Goal: Task Accomplishment & Management: Complete application form

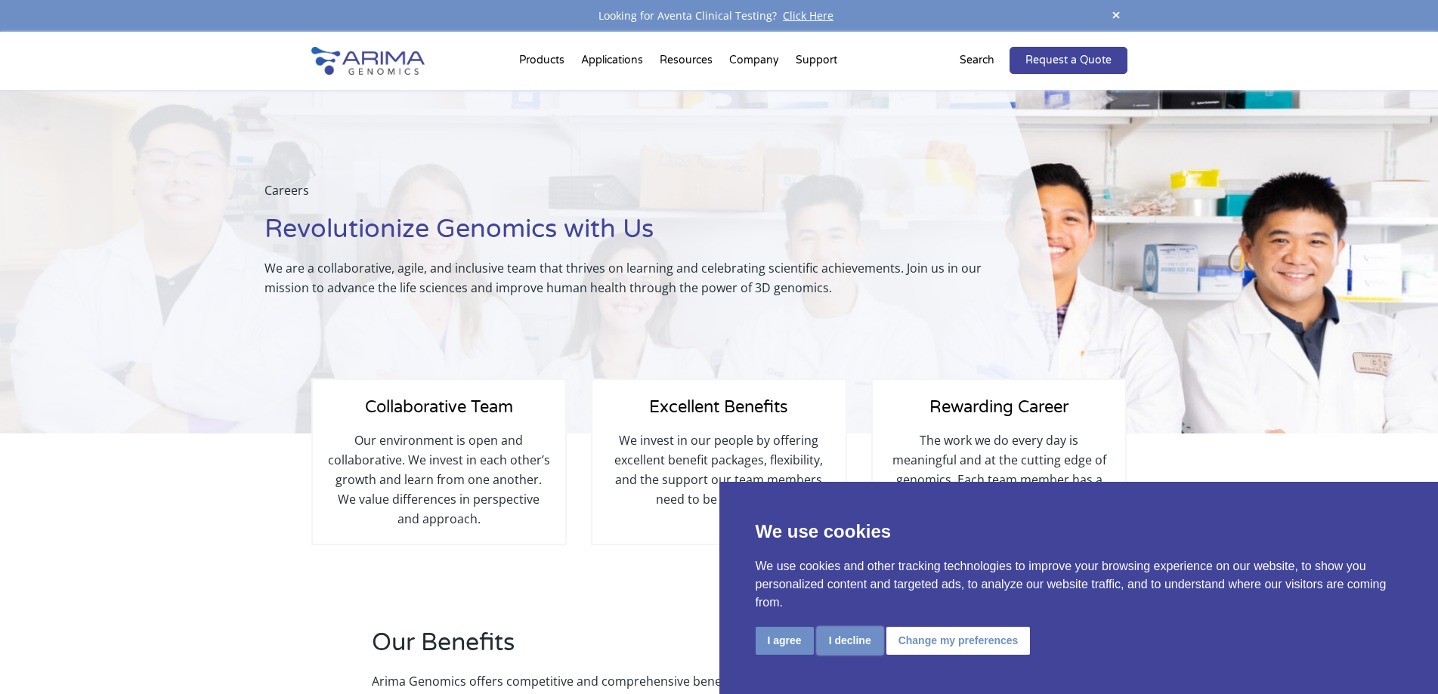
click at [850, 641] on button "I decline" at bounding box center [850, 641] width 66 height 28
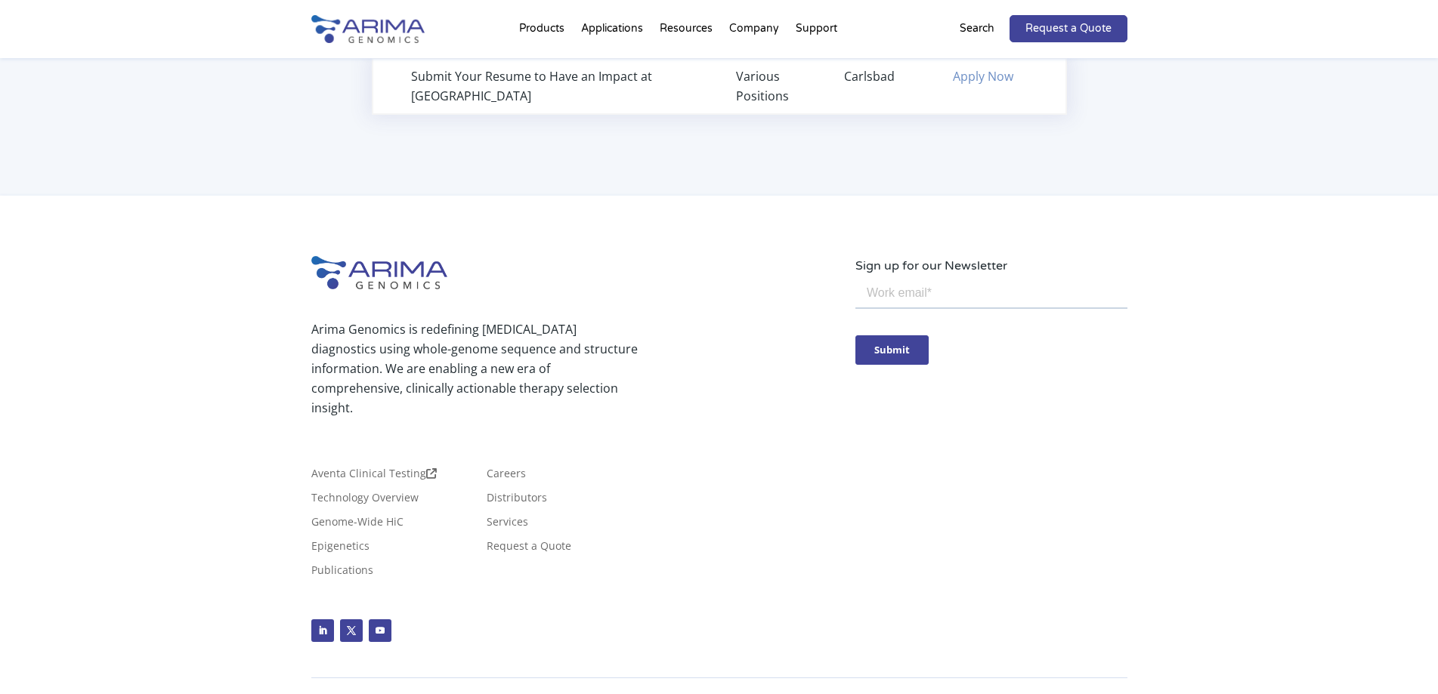
scroll to position [1213, 0]
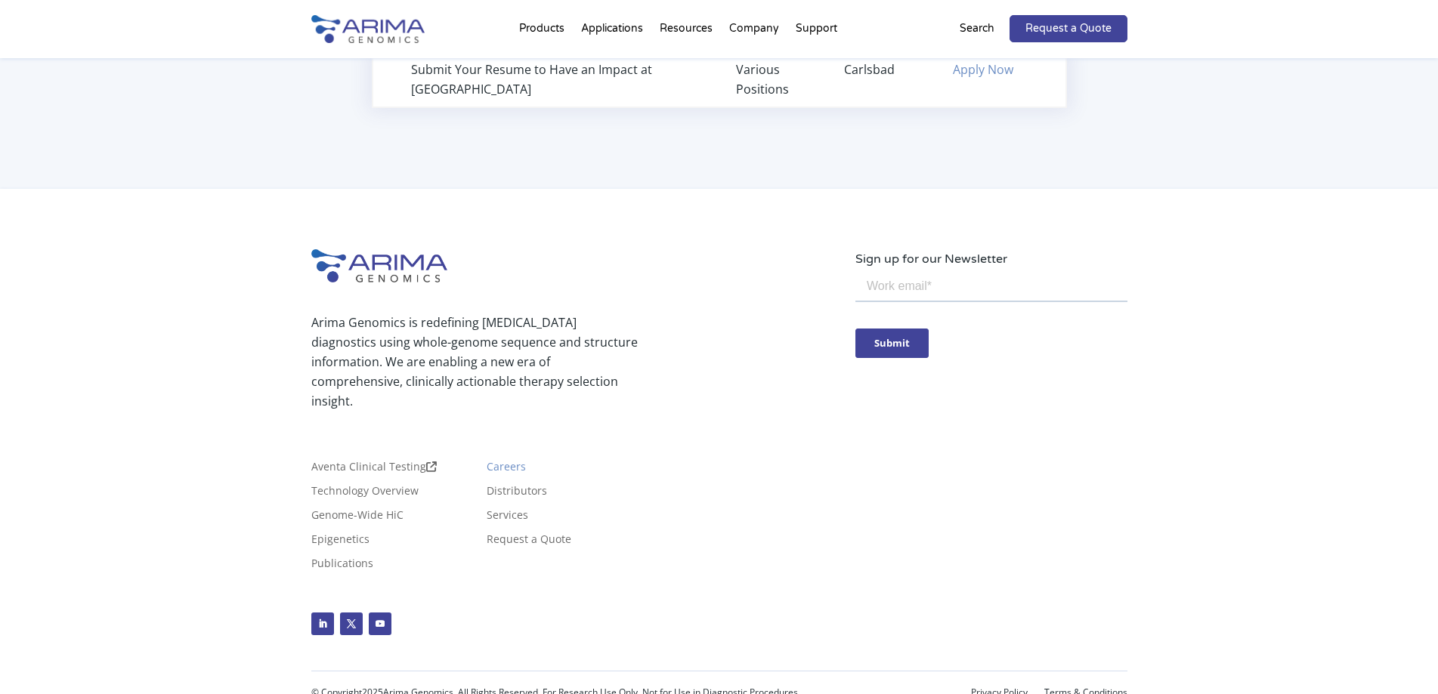
click at [494, 462] on link "Careers" at bounding box center [506, 470] width 39 height 17
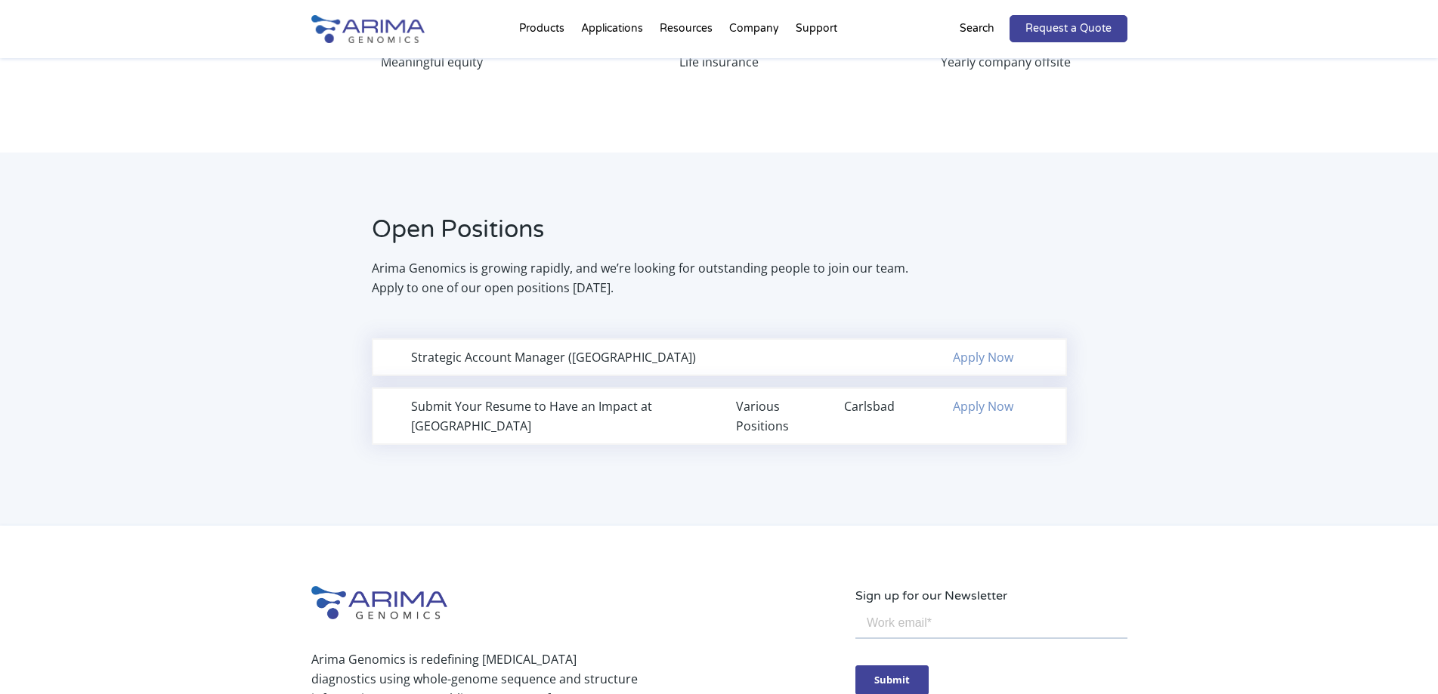
scroll to position [846, 0]
drag, startPoint x: 484, startPoint y: 354, endPoint x: 555, endPoint y: 351, distance: 71.9
click at [503, 353] on div "Strategic Account Manager ([GEOGRAPHIC_DATA])" at bounding box center [557, 355] width 292 height 20
click at [918, 357] on div "Strategic Account Manager (Northeast Region) Apply Now" at bounding box center [719, 355] width 695 height 38
click at [1006, 357] on link "Apply Now" at bounding box center [983, 355] width 60 height 17
